Goal: Answer question/provide support: Share knowledge or assist other users

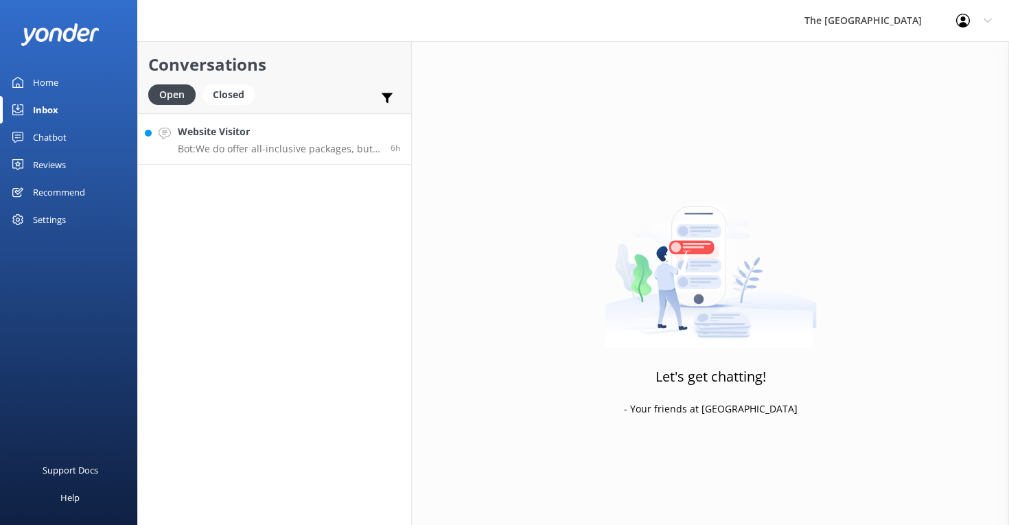
click at [276, 150] on p "Bot: We do offer all-inclusive packages, but we strongly advise guests against …" at bounding box center [279, 149] width 202 height 12
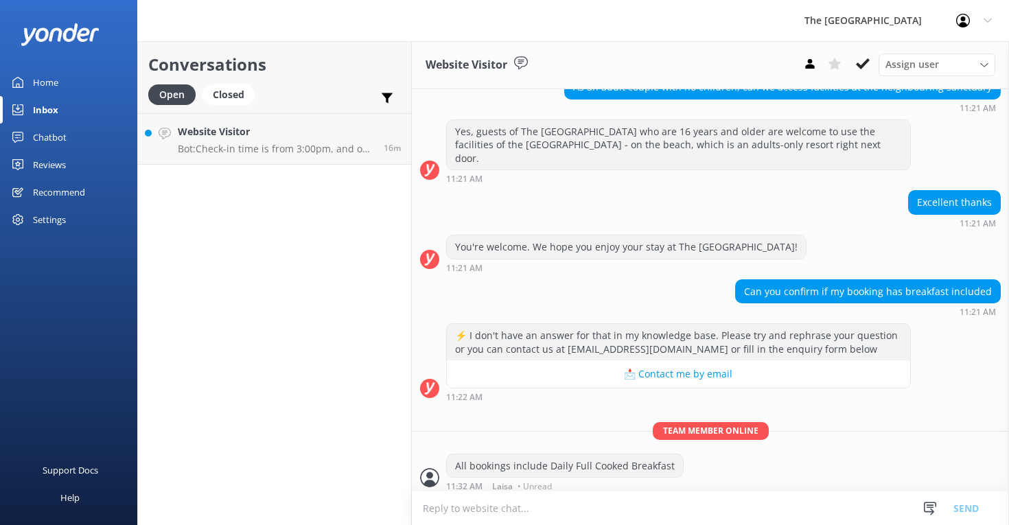
scroll to position [531, 0]
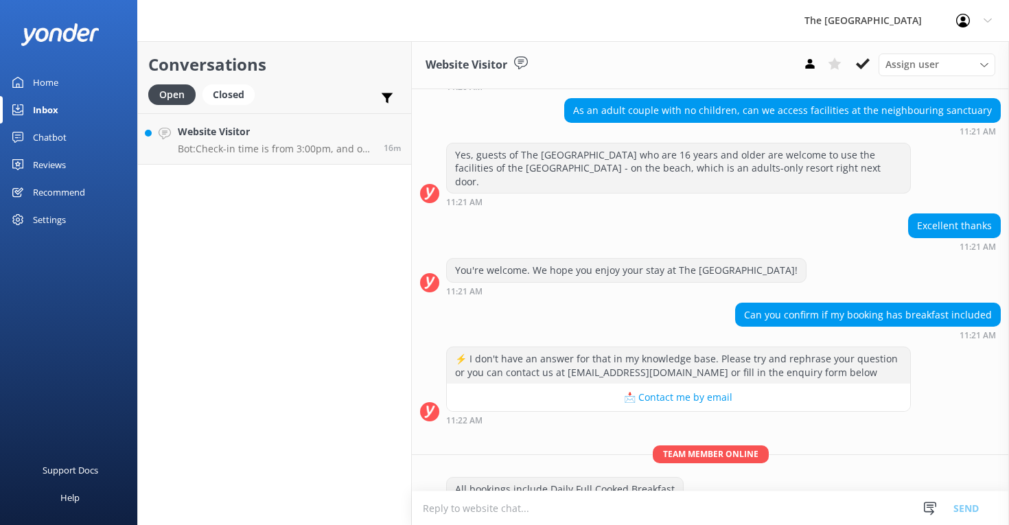
scroll to position [531, 0]
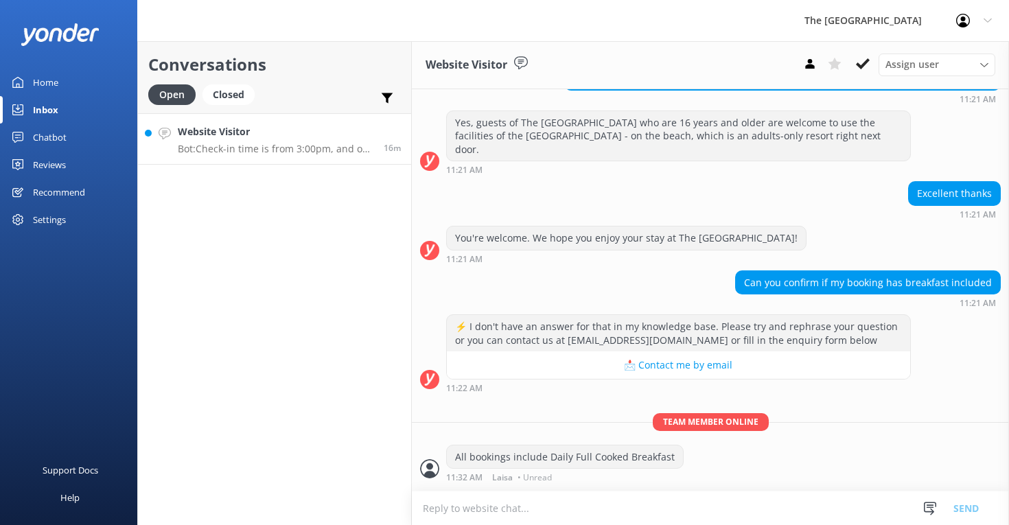
click at [242, 145] on p "Bot: Check-in time is from 3:00pm, and our Front Desk is open 24/7 with team me…" at bounding box center [276, 149] width 196 height 12
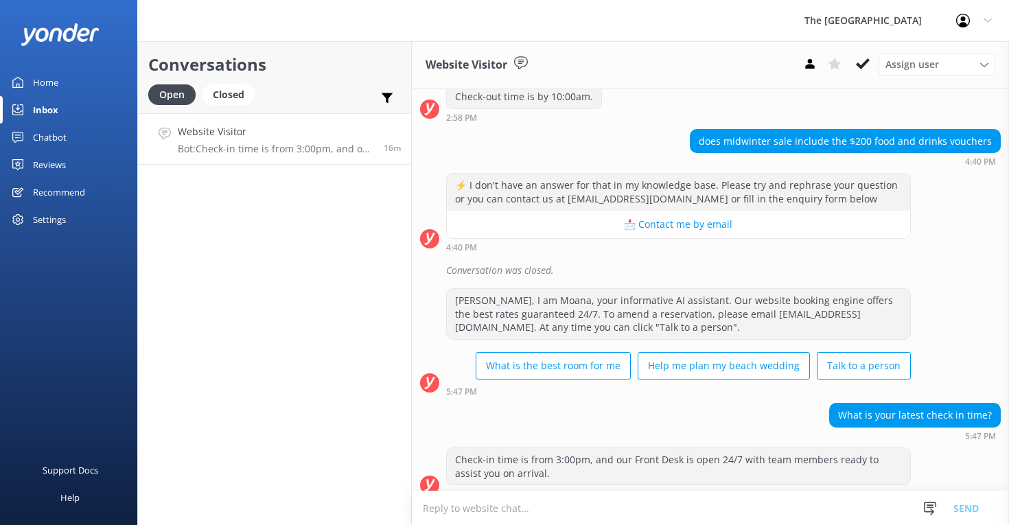
scroll to position [315, 0]
